Goal: Transaction & Acquisition: Purchase product/service

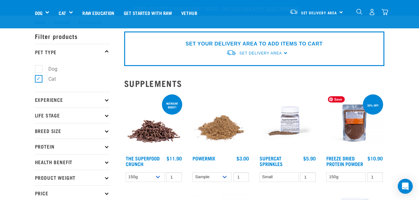
scroll to position [49, 0]
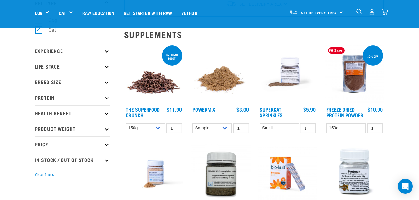
drag, startPoint x: 0, startPoint y: 0, endPoint x: 351, endPoint y: 74, distance: 358.7
click at [351, 74] on img at bounding box center [355, 74] width 60 height 60
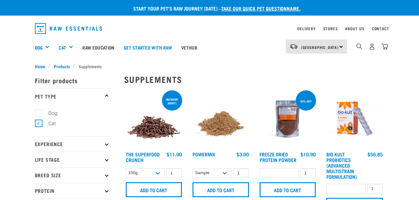
select select
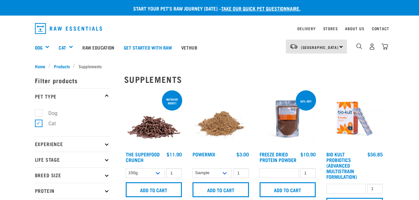
select select
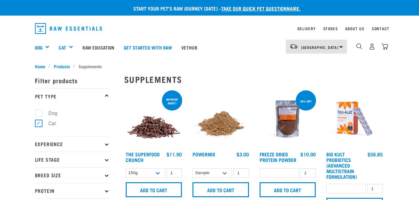
select select
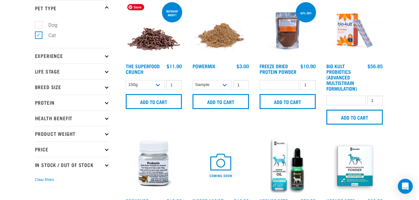
click at [152, 44] on img at bounding box center [154, 31] width 60 height 60
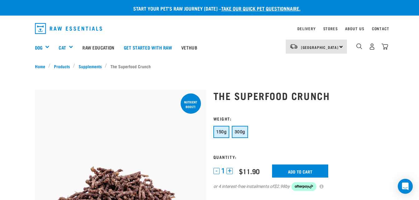
click at [242, 127] on button "300g" at bounding box center [240, 132] width 16 height 12
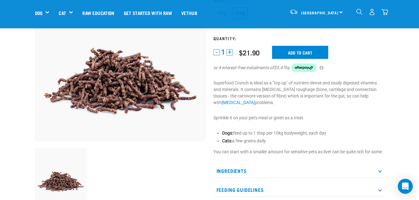
scroll to position [85, 0]
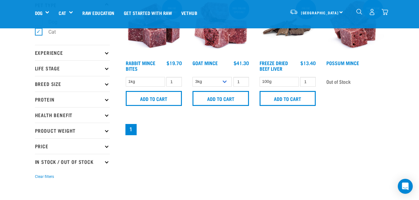
scroll to position [47, 0]
click at [50, 66] on p "Life Stage" at bounding box center [72, 69] width 75 height 16
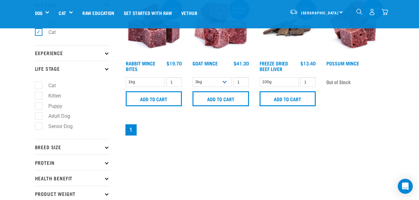
click at [16, 123] on div "Start your pet’s raw journey [DATE] – take our quick pet questionnaire. Deliver…" at bounding box center [209, 101] width 419 height 297
click at [16, 123] on div "Start your pet’s raw journey today – take our quick pet questionnaire. Delivery…" at bounding box center [209, 101] width 419 height 297
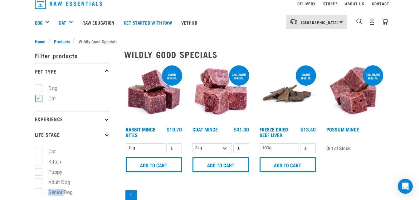
scroll to position [15, 0]
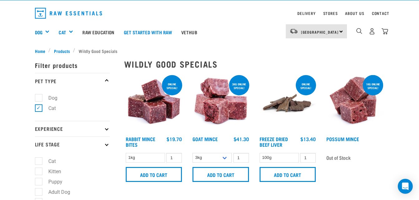
click at [16, 123] on div "Start your pet’s raw journey today – take our quick pet questionnaire. Delivery…" at bounding box center [209, 155] width 419 height 341
click at [155, 35] on link "Get started with Raw" at bounding box center [147, 32] width 57 height 25
